Goal: Task Accomplishment & Management: Manage account settings

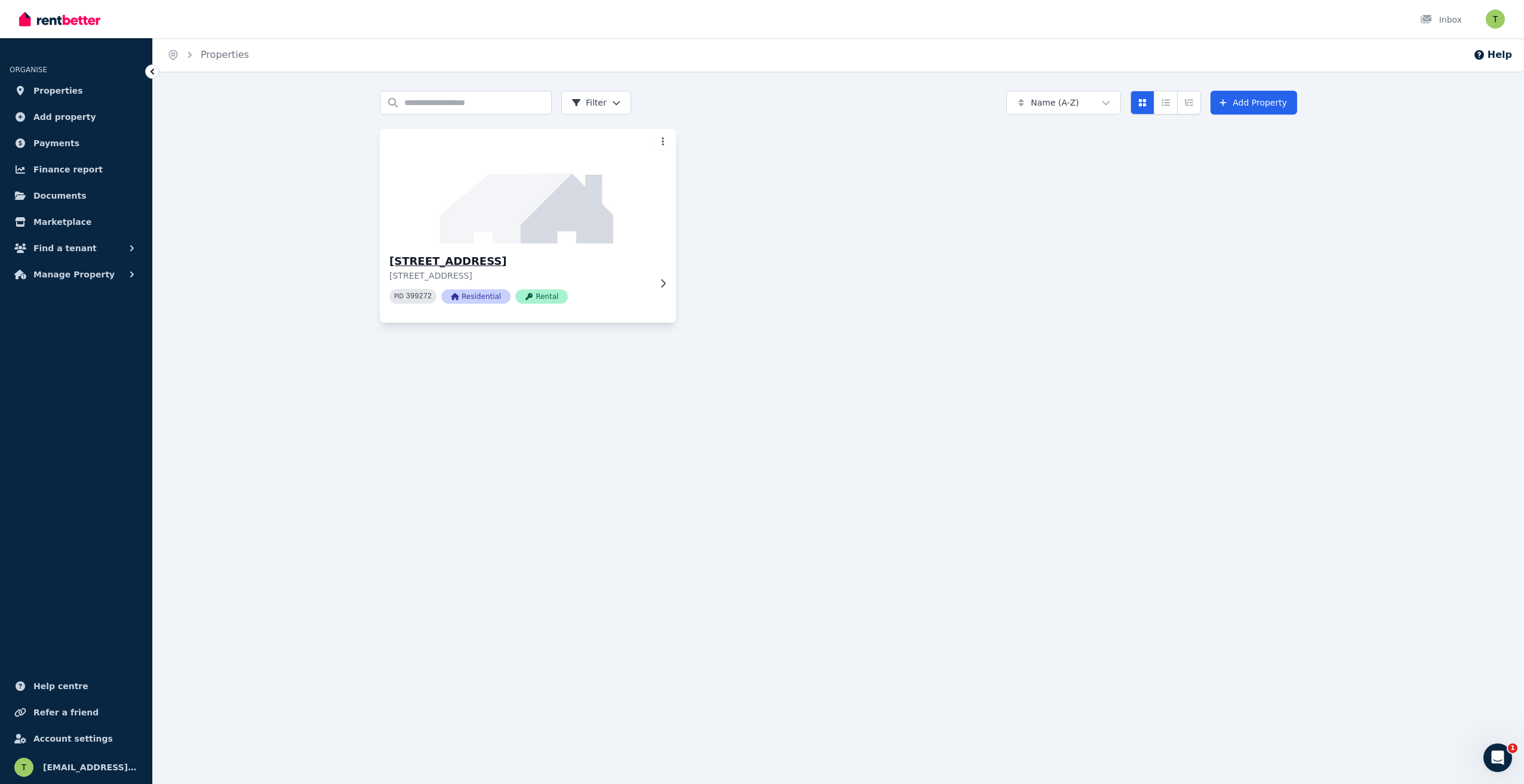
click at [420, 262] on h3 "[STREET_ADDRESS]" at bounding box center [520, 261] width 261 height 17
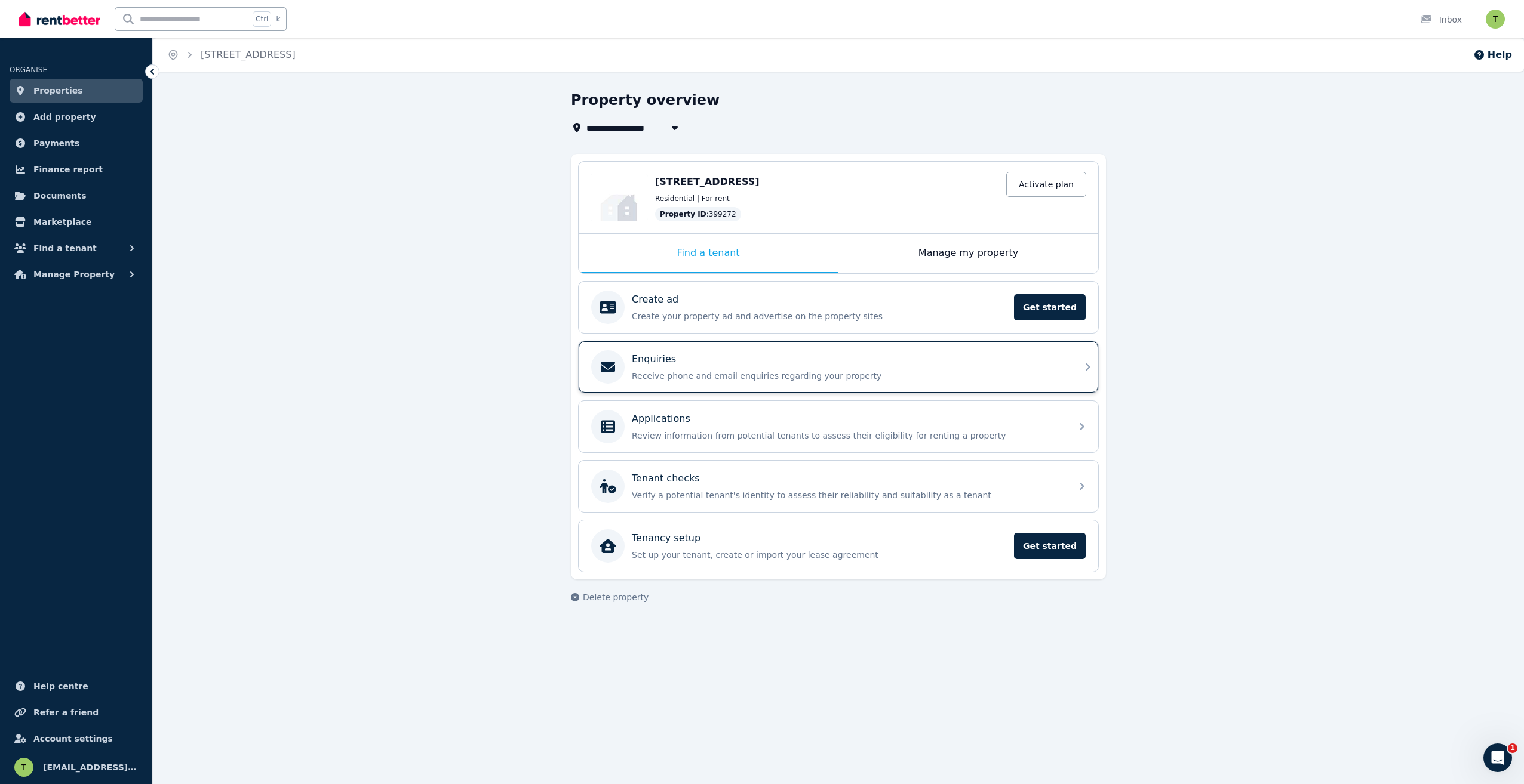
click at [698, 362] on div "Enquiries" at bounding box center [847, 359] width 432 height 14
click at [703, 416] on div "Applications" at bounding box center [847, 419] width 432 height 14
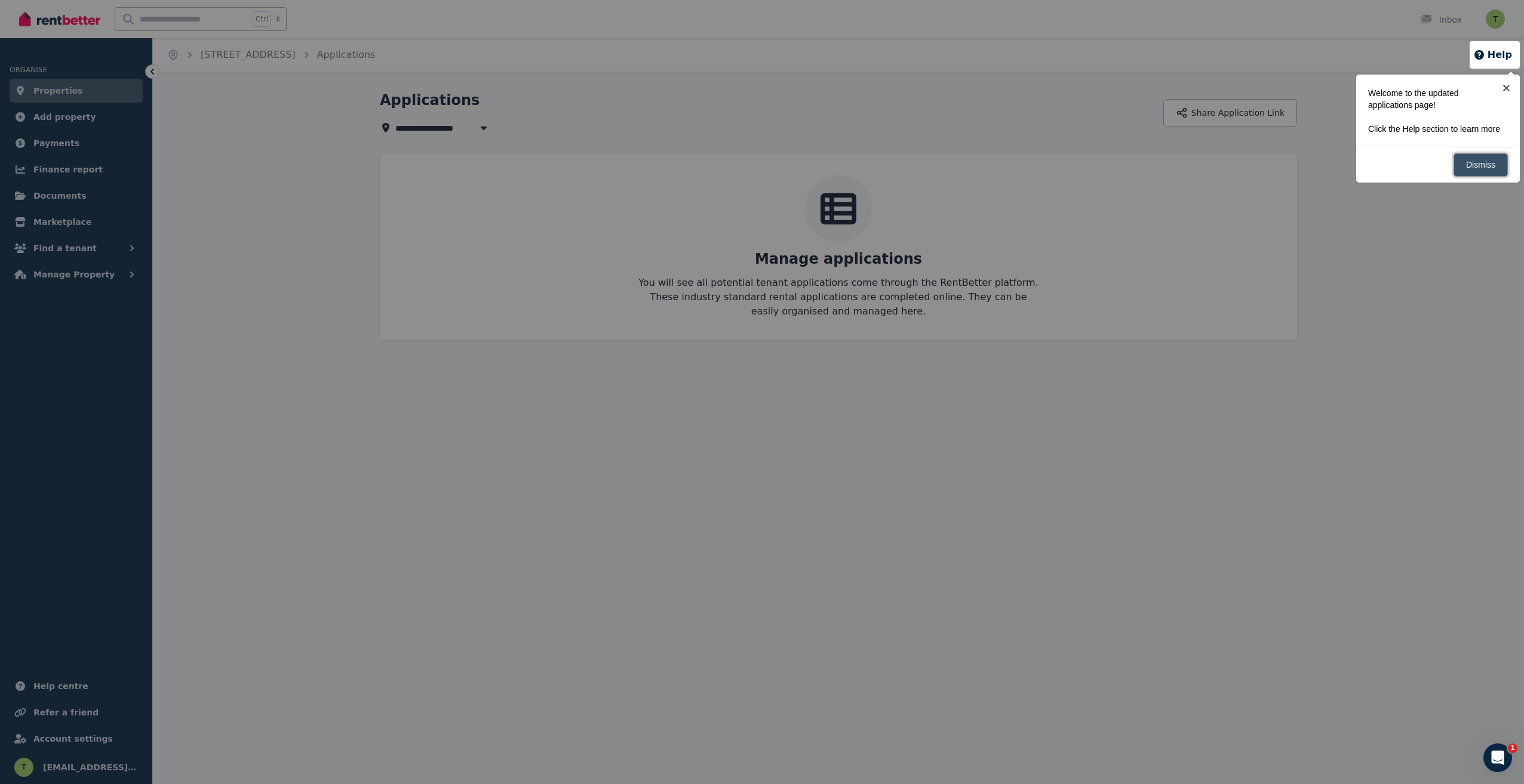
click at [1468, 169] on link "Dismiss" at bounding box center [1480, 165] width 55 height 23
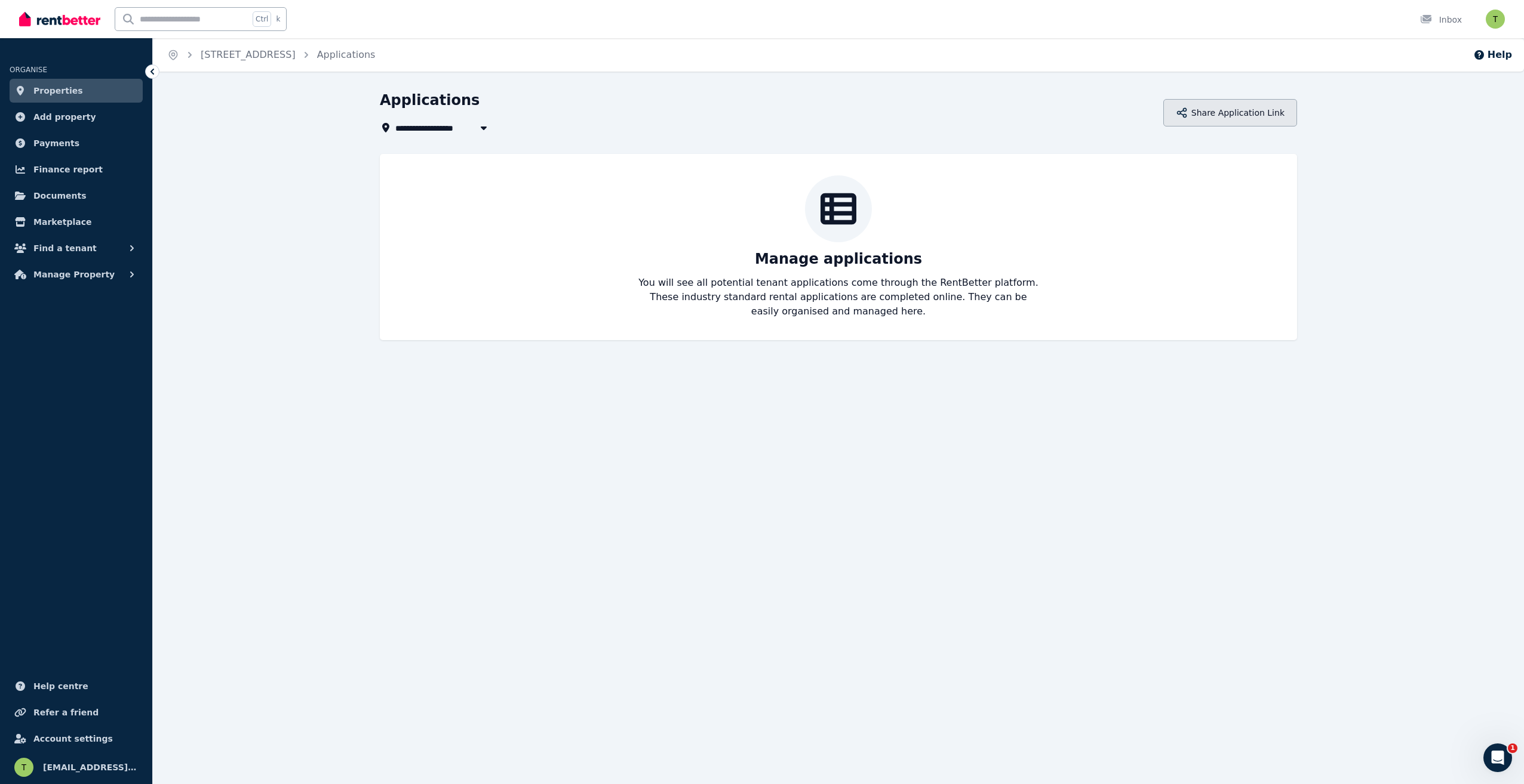
click at [1217, 114] on button "Share Application Link" at bounding box center [1230, 112] width 134 height 28
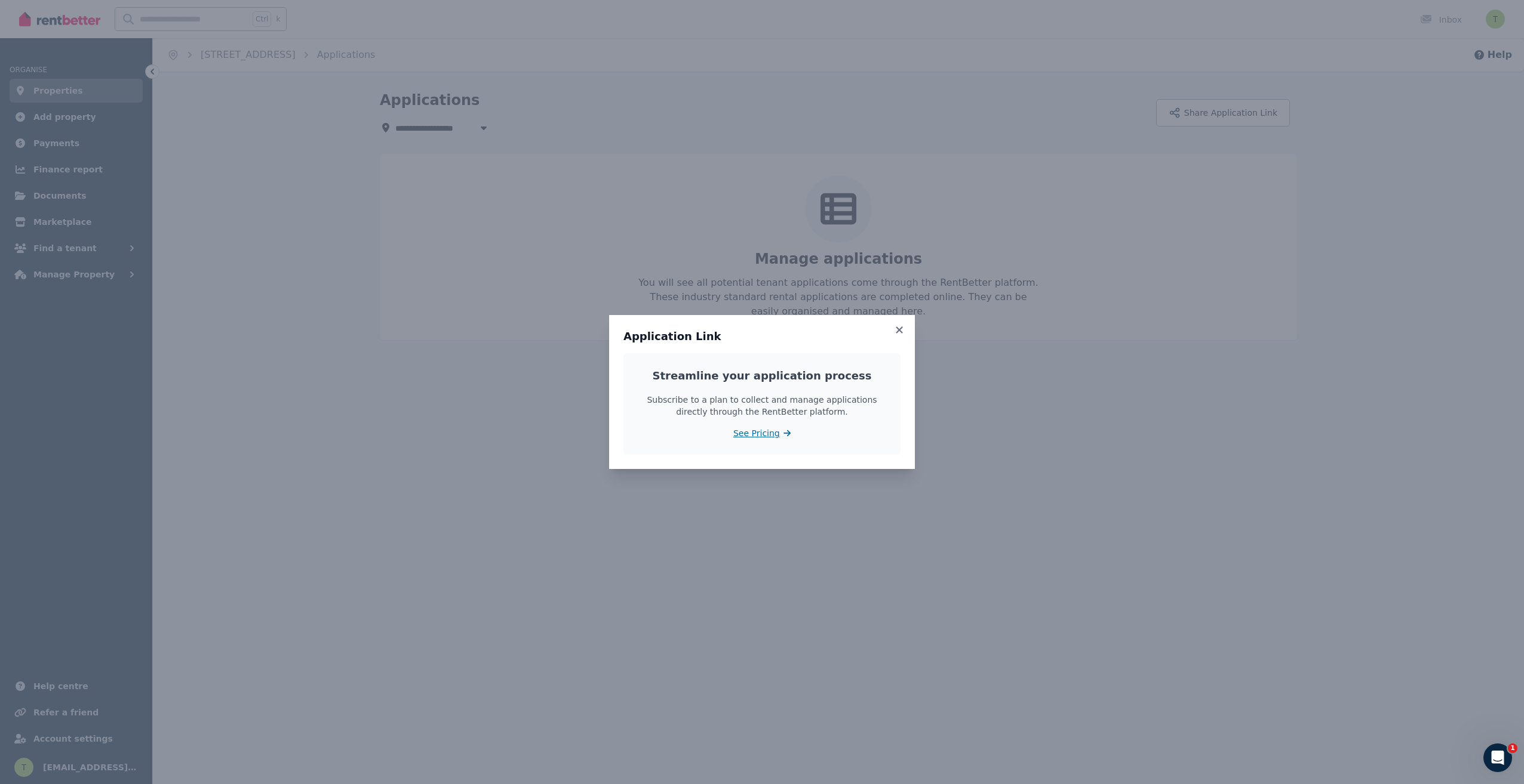
click at [745, 432] on span "See Pricing" at bounding box center [756, 433] width 47 height 12
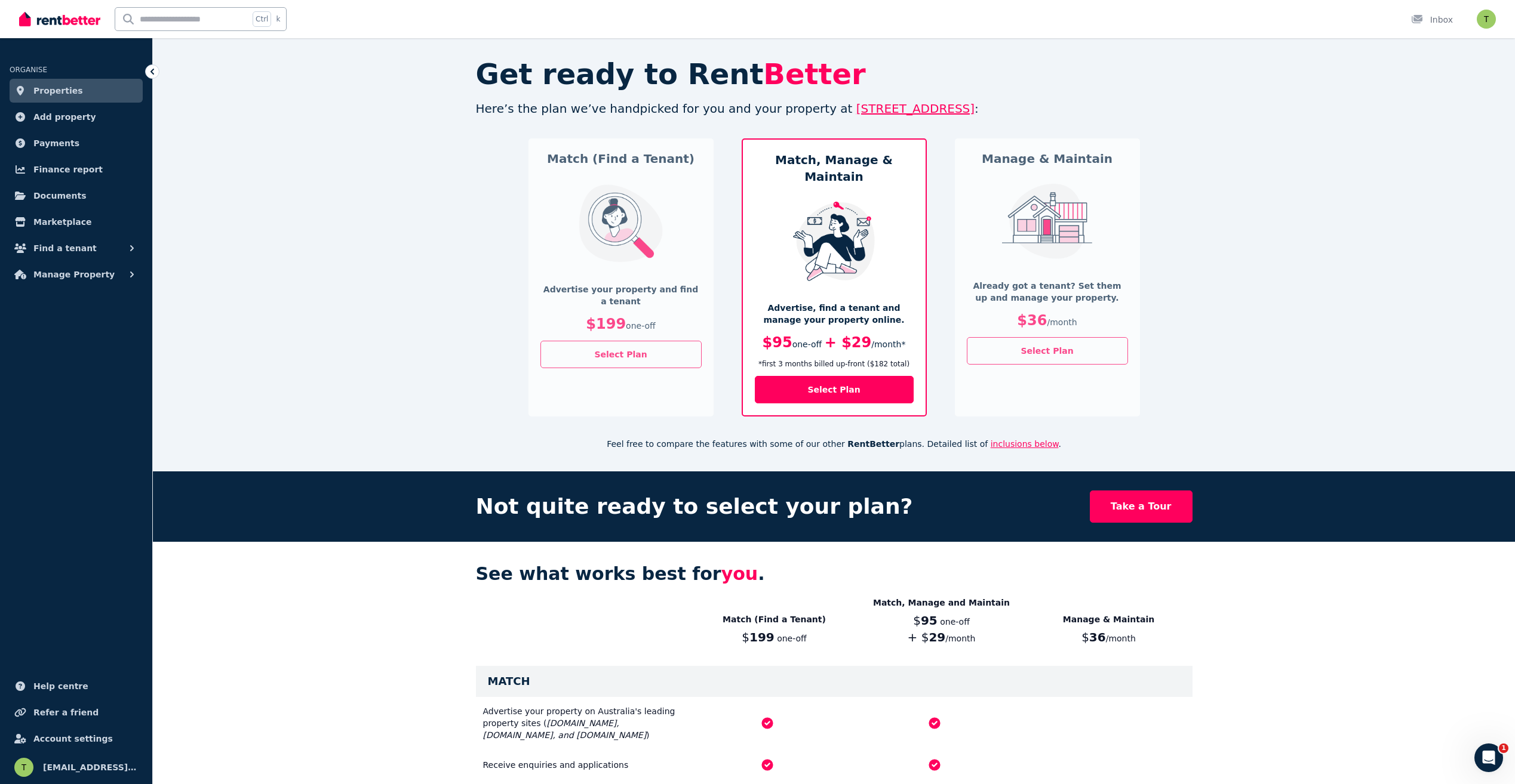
click at [544, 408] on div "Get ready to Rent Better Here’s the plan we’ve handpicked for you and your prop…" at bounding box center [834, 255] width 716 height 390
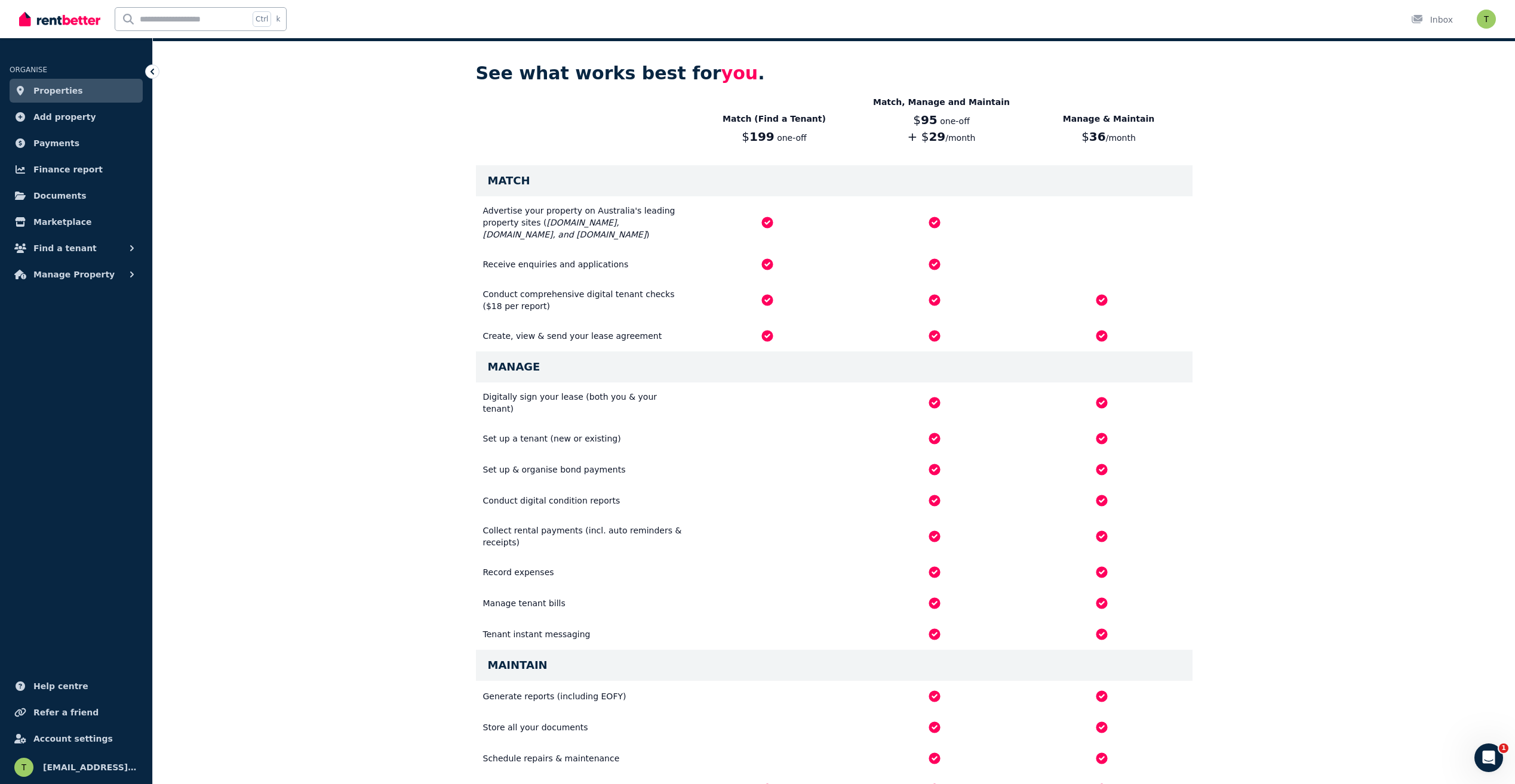
scroll to position [537, 0]
